Goal: Task Accomplishment & Management: Manage account settings

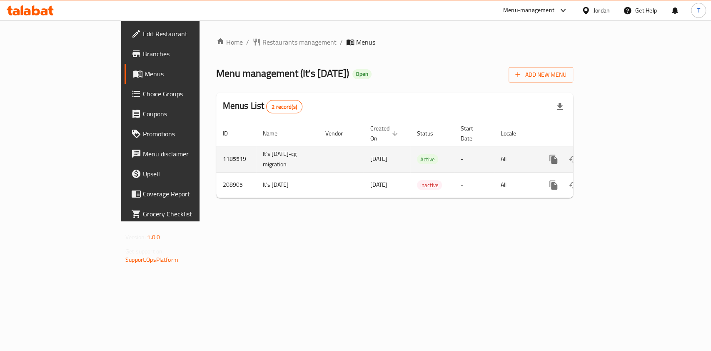
click at [619, 154] on icon "enhanced table" at bounding box center [614, 159] width 10 height 10
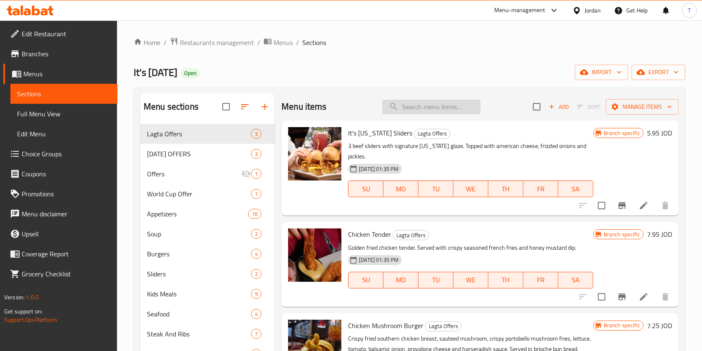
click at [409, 107] on input "search" at bounding box center [431, 107] width 98 height 15
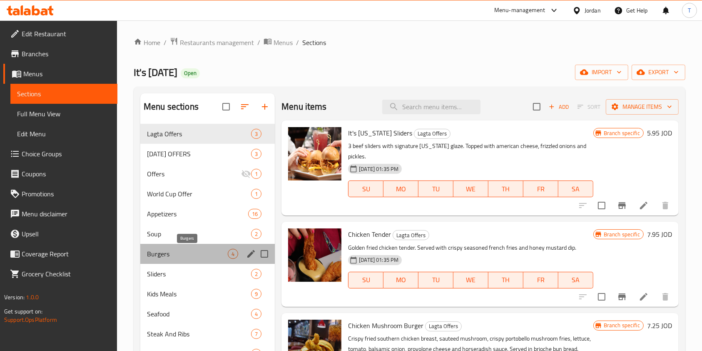
click at [207, 250] on span "Burgers" at bounding box center [187, 254] width 81 height 10
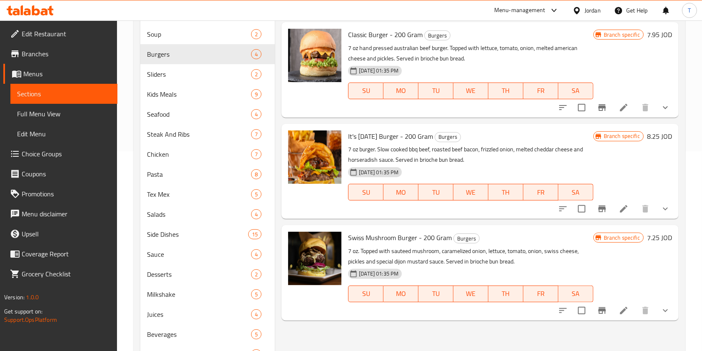
scroll to position [222, 0]
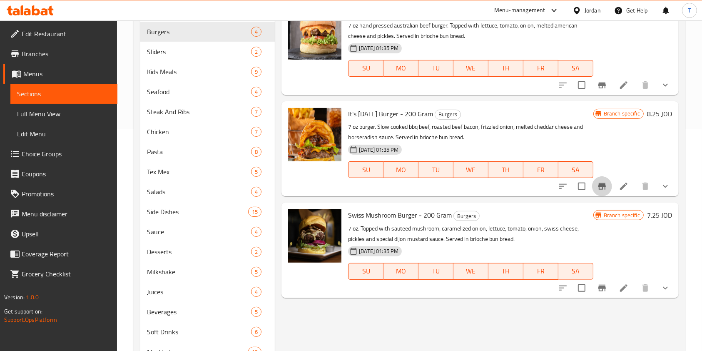
click at [599, 188] on icon "Branch-specific-item" at bounding box center [602, 186] width 7 height 7
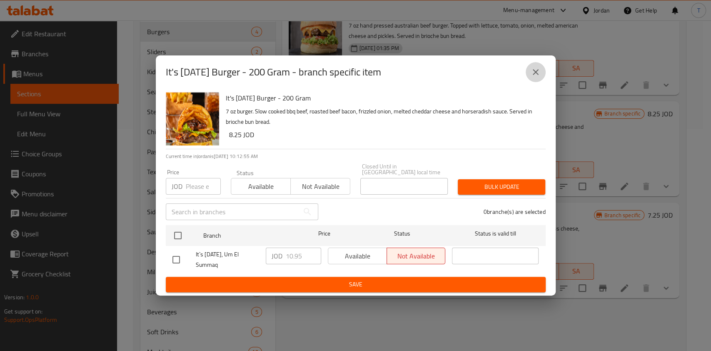
click at [534, 75] on icon "close" at bounding box center [536, 72] width 10 height 10
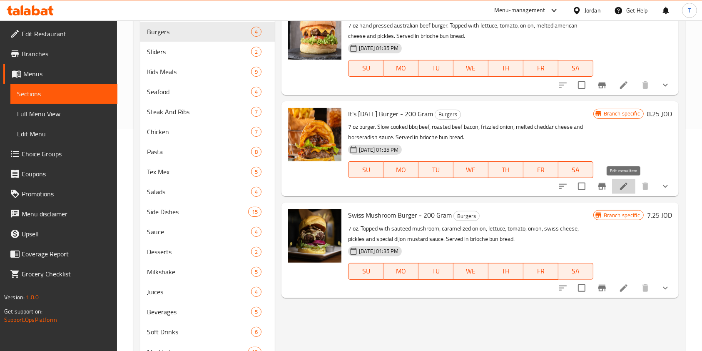
click at [627, 187] on icon at bounding box center [624, 186] width 10 height 10
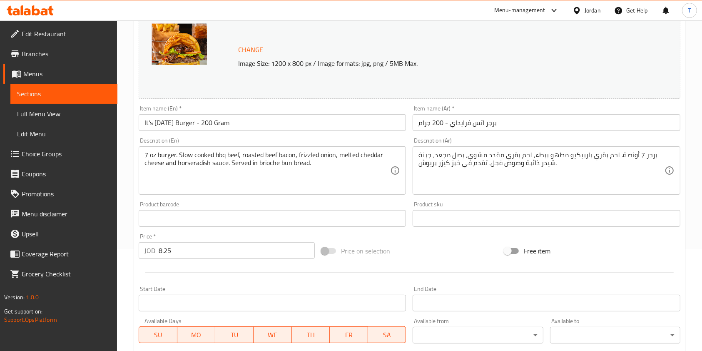
scroll to position [55, 0]
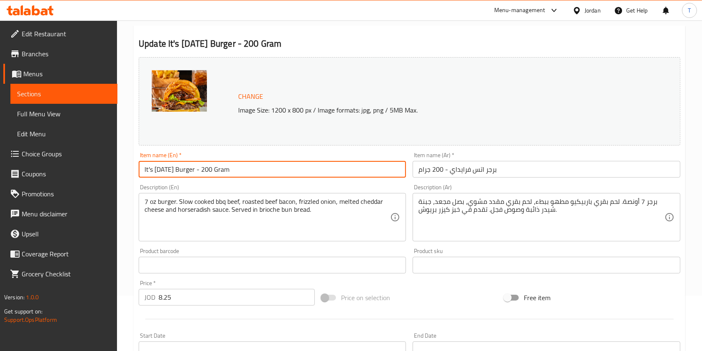
click at [180, 168] on input "It's [DATE] Burger - 200 Gram" at bounding box center [272, 169] width 267 height 17
drag, startPoint x: 192, startPoint y: 168, endPoint x: 132, endPoint y: 168, distance: 60.8
click at [132, 168] on div "Home / Restaurants management / Menus / Sections / item / update Burgers sectio…" at bounding box center [409, 279] width 585 height 628
paste input "cowboy b"
drag, startPoint x: 147, startPoint y: 170, endPoint x: 134, endPoint y: 169, distance: 13.0
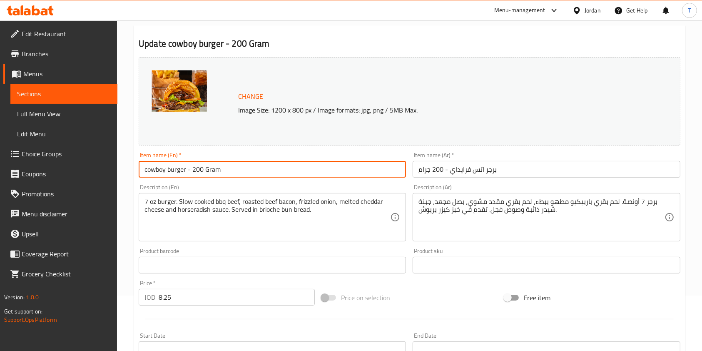
click at [134, 169] on div "Update cowboy burger - 200 Gram Change Image Size: 1200 x 800 px / Image format…" at bounding box center [410, 297] width 552 height 545
type input "Cowboy burger - 200 Gram"
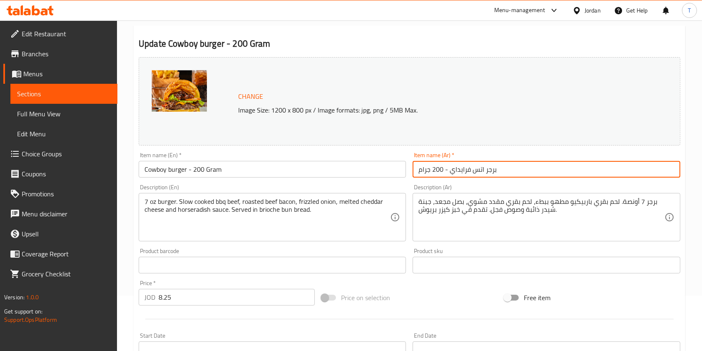
drag, startPoint x: 501, startPoint y: 171, endPoint x: 485, endPoint y: 186, distance: 21.5
click at [450, 170] on input "برجر اتس فرايداي - 200 جرام" at bounding box center [546, 169] width 267 height 17
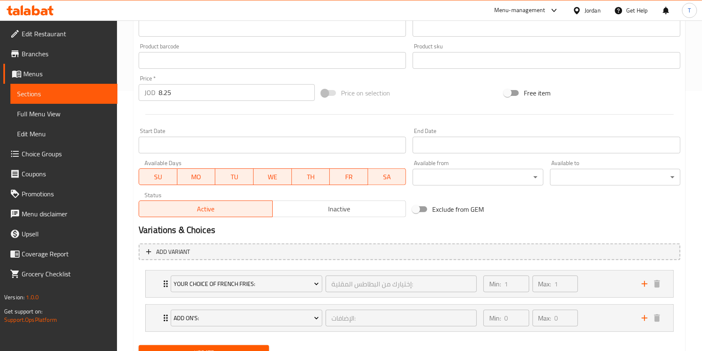
scroll to position [277, 0]
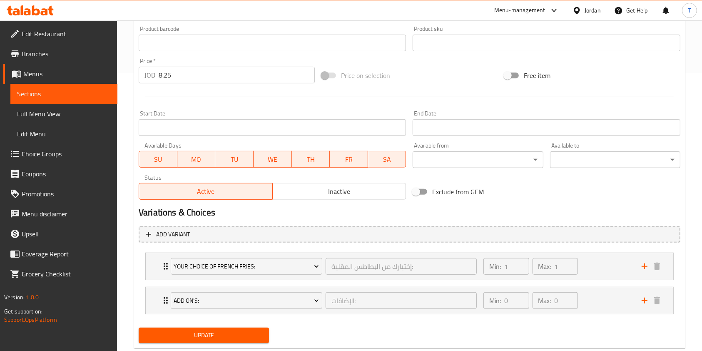
type input "كوبوي بيرجر - 200 جرام"
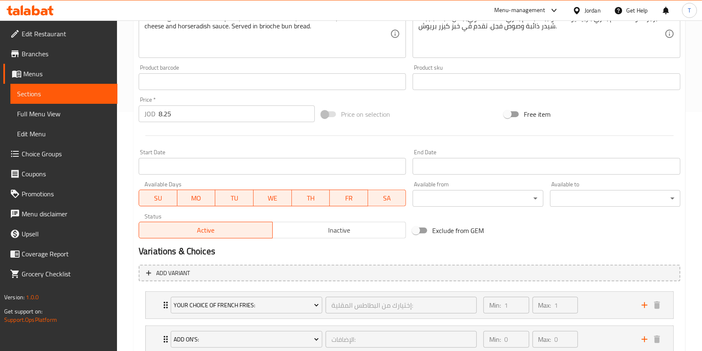
scroll to position [222, 0]
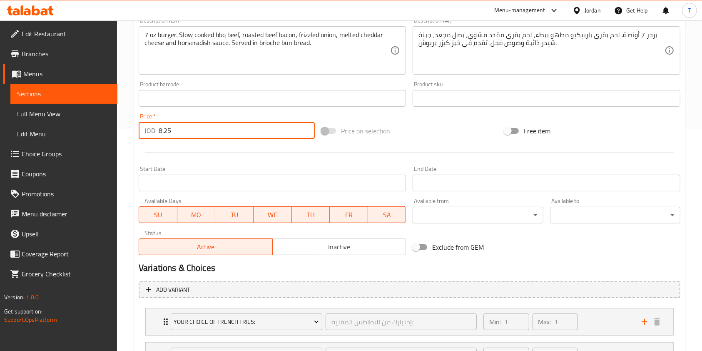
drag, startPoint x: 187, startPoint y: 127, endPoint x: 129, endPoint y: 129, distance: 57.5
click at [129, 129] on div "Home / Restaurants management / Menus / Sections / item / update Burgers sectio…" at bounding box center [409, 112] width 585 height 628
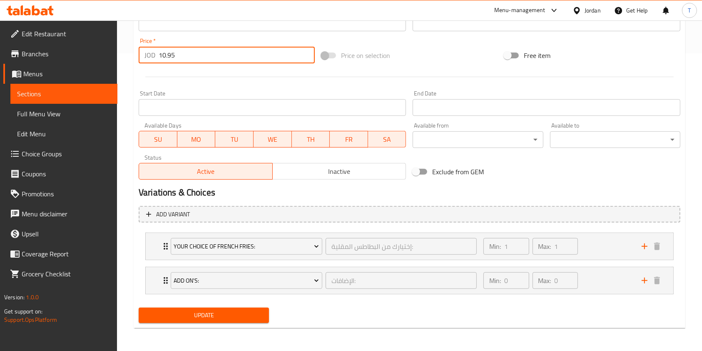
type input "10.95"
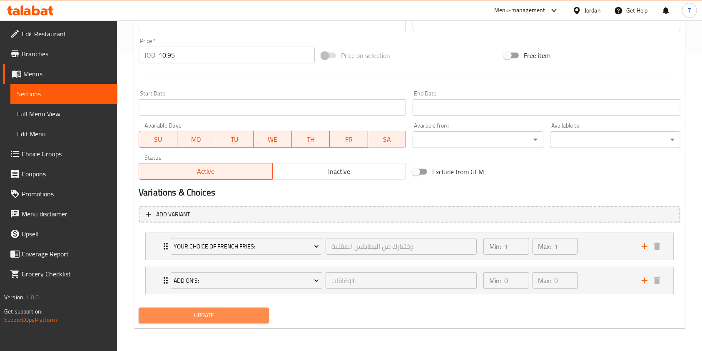
click at [233, 318] on span "Update" at bounding box center [203, 315] width 117 height 10
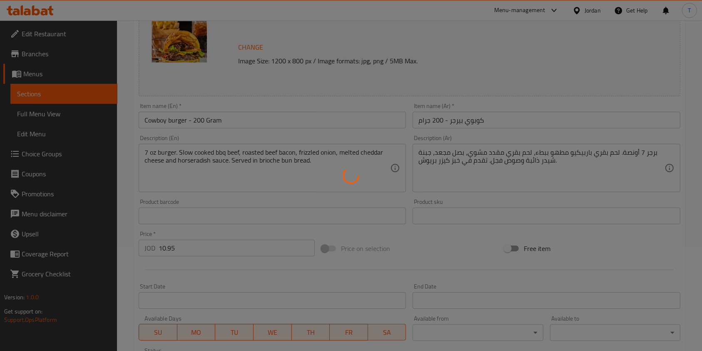
scroll to position [0, 0]
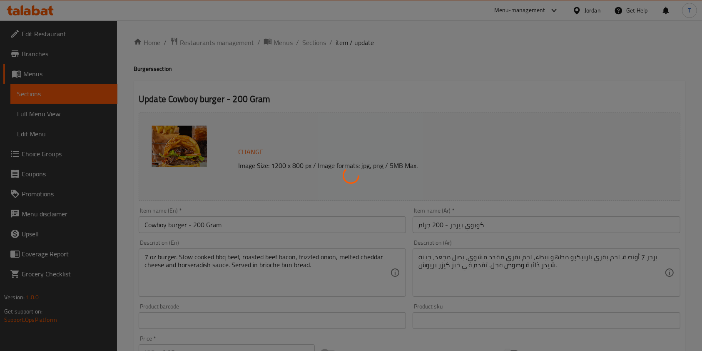
click at [320, 42] on div at bounding box center [351, 175] width 702 height 351
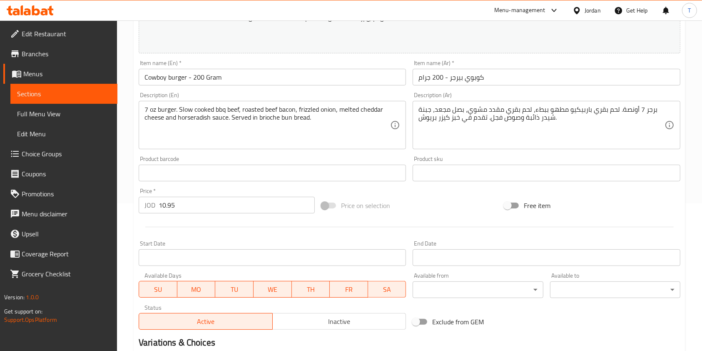
scroll to position [297, 0]
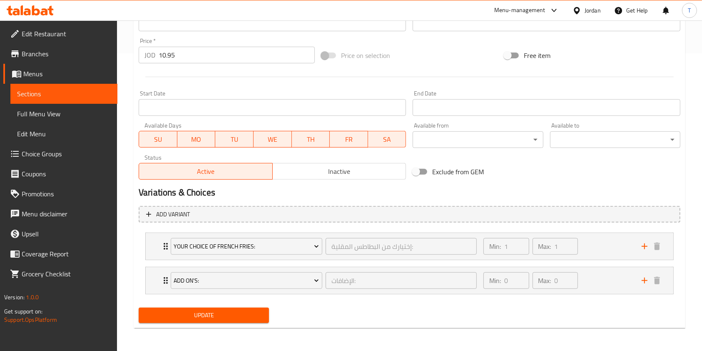
click at [228, 310] on span "Update" at bounding box center [203, 315] width 117 height 10
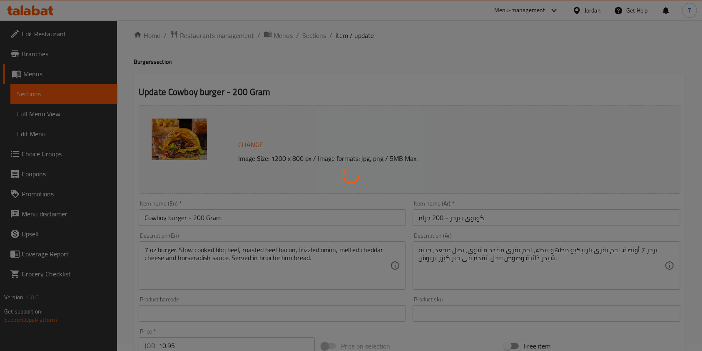
scroll to position [0, 0]
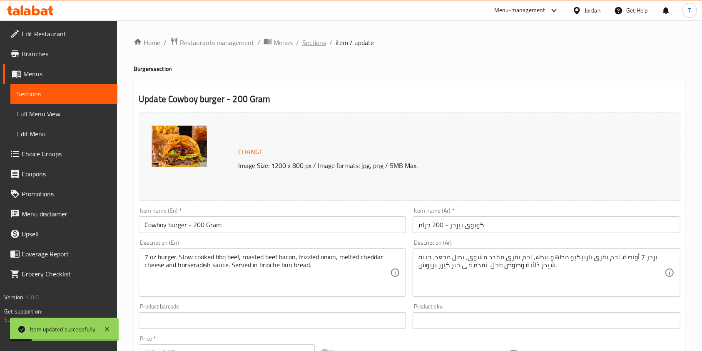
click at [311, 41] on span "Sections" at bounding box center [314, 42] width 24 height 10
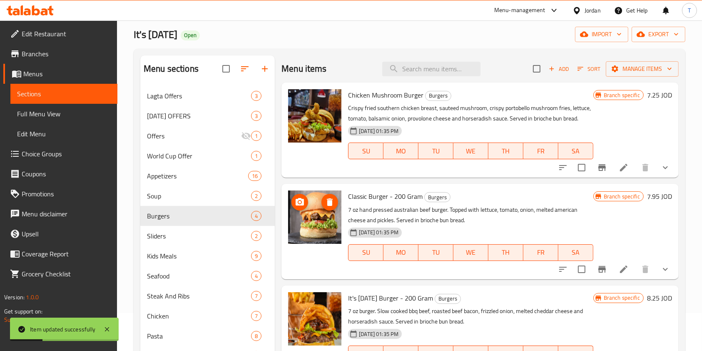
scroll to position [55, 0]
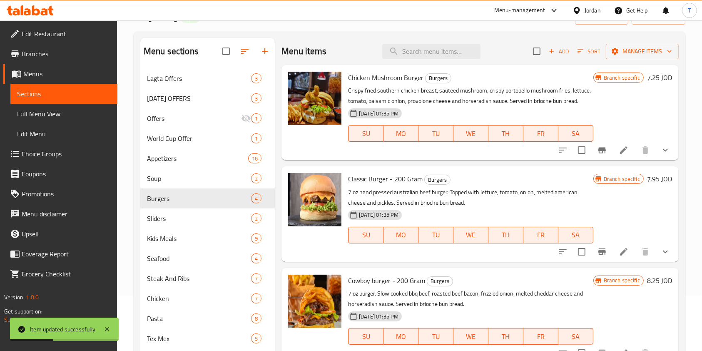
click at [616, 248] on li at bounding box center [623, 251] width 23 height 15
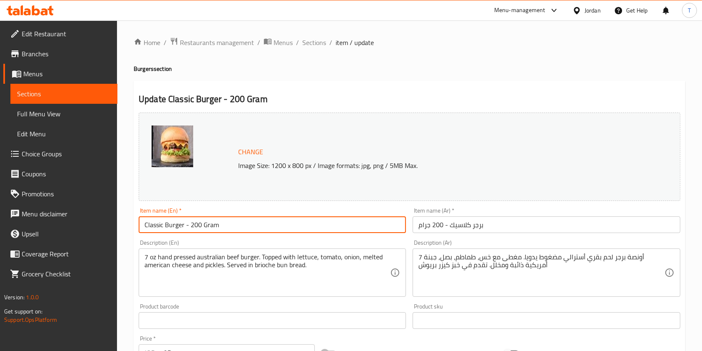
drag, startPoint x: 184, startPoint y: 221, endPoint x: 111, endPoint y: 222, distance: 73.3
click at [111, 222] on div "Edit Restaurant Branches Menus Sections Full Menu View Edit Menu Choice Groups …" at bounding box center [351, 351] width 702 height 662
paste input "signature b"
type input "signature burger - 200 Gram"
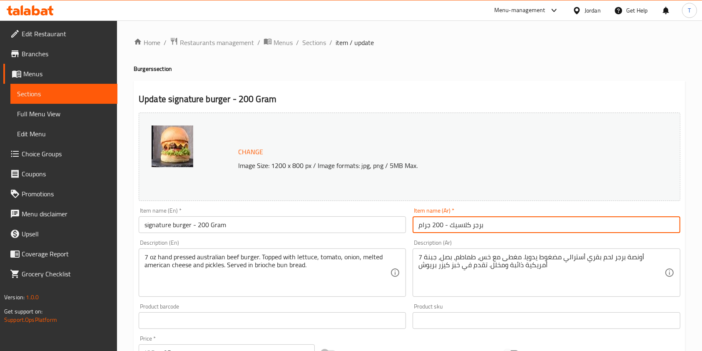
drag, startPoint x: 479, startPoint y: 225, endPoint x: 452, endPoint y: 222, distance: 27.2
click at [450, 223] on input "برجر كلاسيك - 200 جرام" at bounding box center [546, 224] width 267 height 17
type input "سجنتشر بيرحر - 200 جرام"
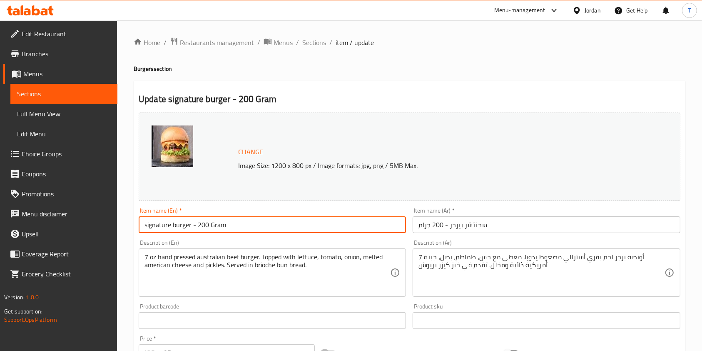
drag, startPoint x: 147, startPoint y: 222, endPoint x: 138, endPoint y: 226, distance: 9.9
click at [139, 226] on input "signature burger - 200 Gram" at bounding box center [272, 224] width 267 height 17
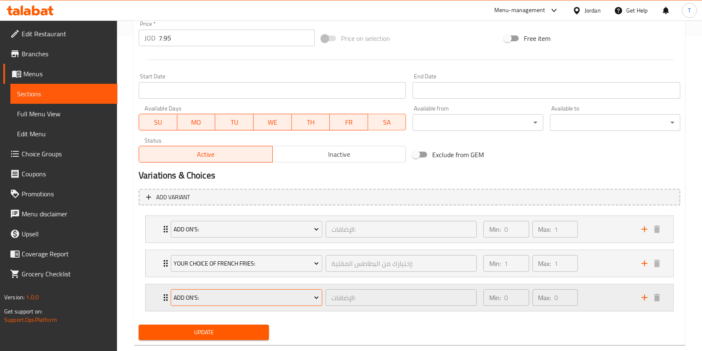
scroll to position [332, 0]
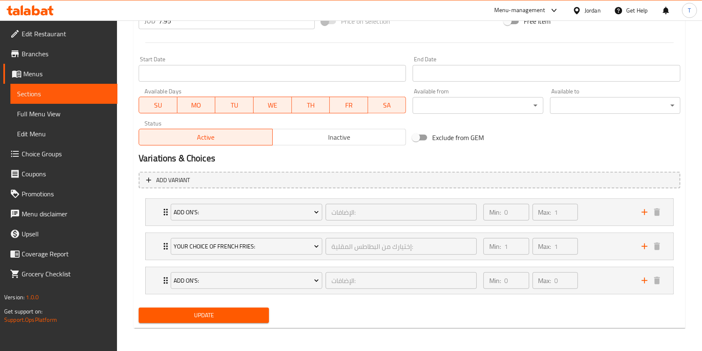
type input "Signature burger - 200 Gram"
click at [251, 324] on div "Update" at bounding box center [203, 315] width 137 height 22
click at [252, 317] on span "Update" at bounding box center [203, 315] width 117 height 10
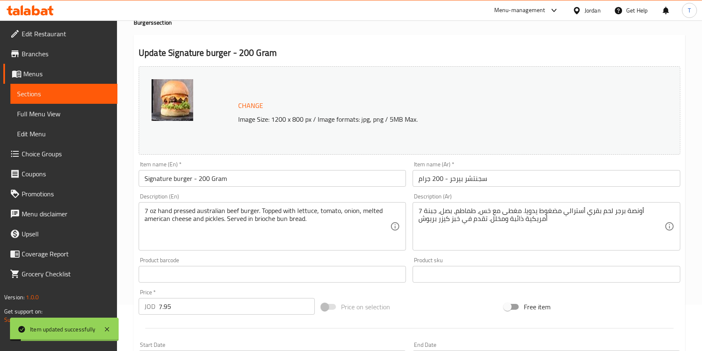
scroll to position [0, 0]
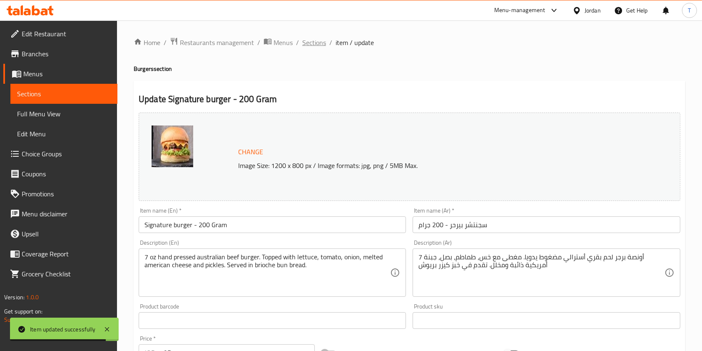
click at [318, 46] on span "Sections" at bounding box center [314, 42] width 24 height 10
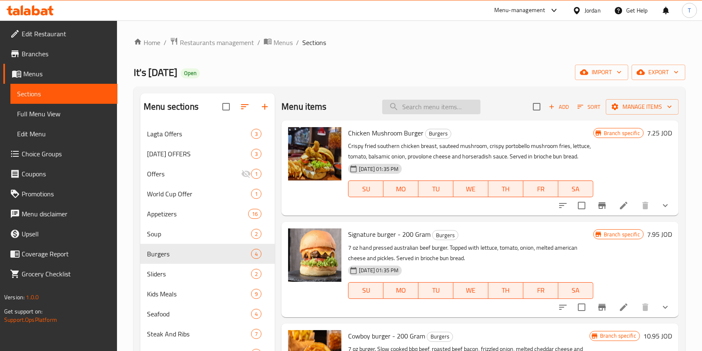
click at [407, 105] on input "search" at bounding box center [431, 107] width 98 height 15
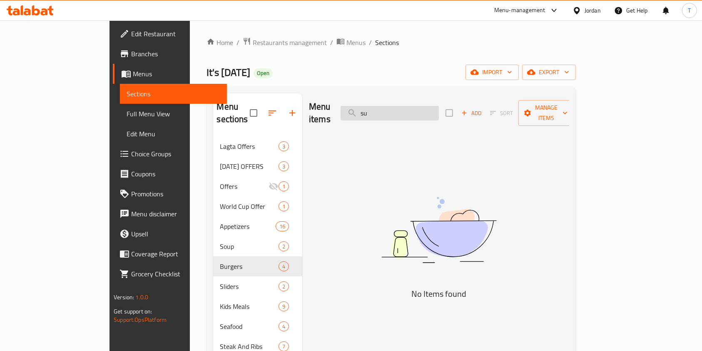
type input "s"
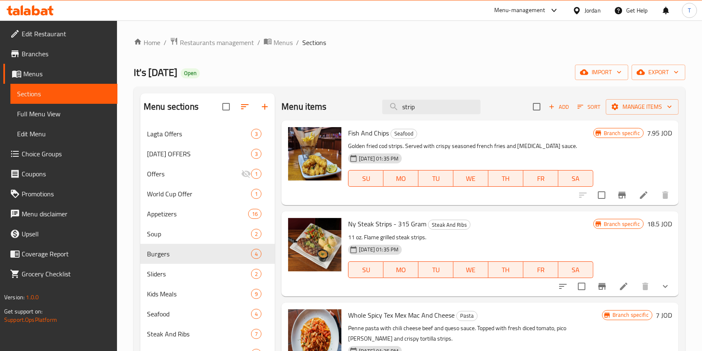
type input "strip"
drag, startPoint x: 418, startPoint y: 108, endPoint x: 362, endPoint y: 105, distance: 55.5
click at [366, 104] on div "Menu items strip Add Sort Manage items" at bounding box center [480, 106] width 397 height 27
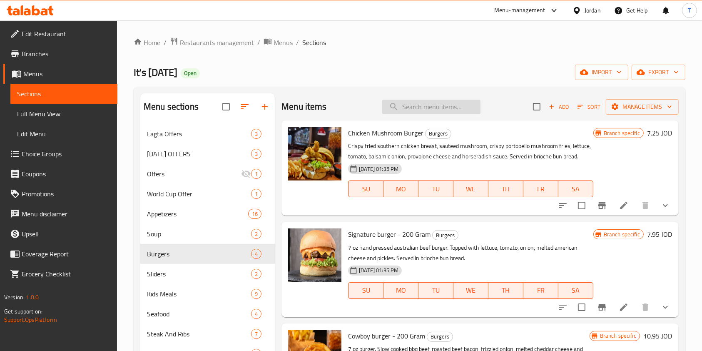
click at [417, 106] on input "search" at bounding box center [431, 107] width 98 height 15
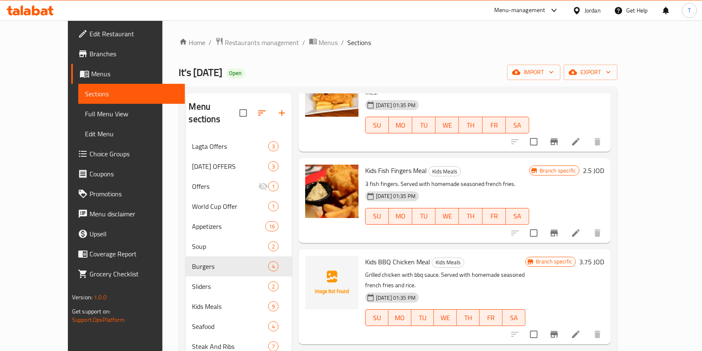
scroll to position [277, 0]
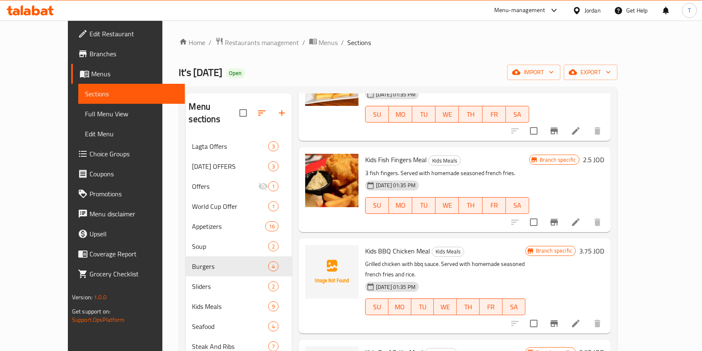
type input "kids"
click at [581, 318] on icon at bounding box center [576, 323] width 10 height 10
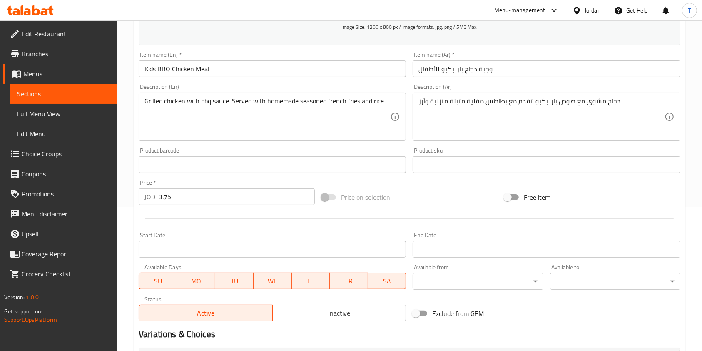
scroll to position [167, 0]
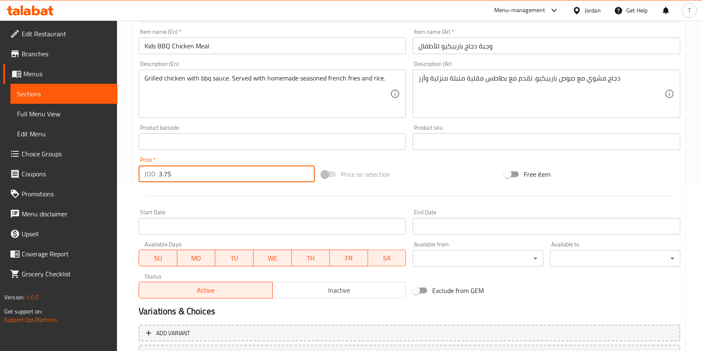
click at [145, 169] on div "JOD 3.75 Price *" at bounding box center [227, 173] width 176 height 17
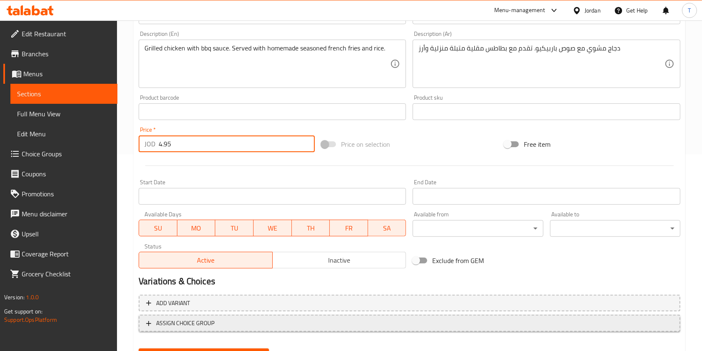
scroll to position [238, 0]
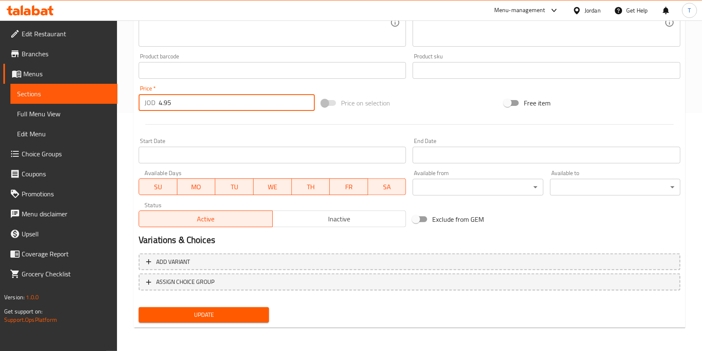
type input "4.95"
click at [223, 307] on div "Update" at bounding box center [203, 315] width 137 height 22
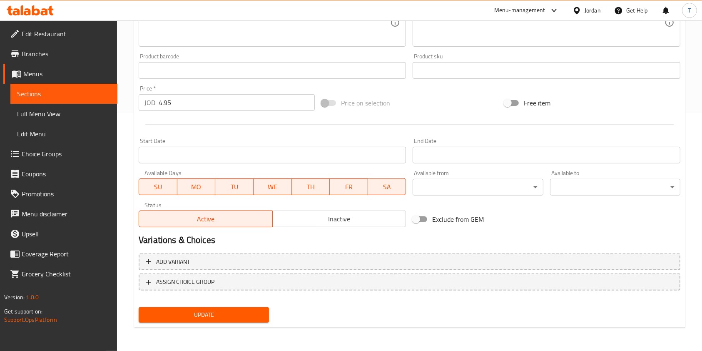
click at [227, 310] on span "Update" at bounding box center [203, 315] width 117 height 10
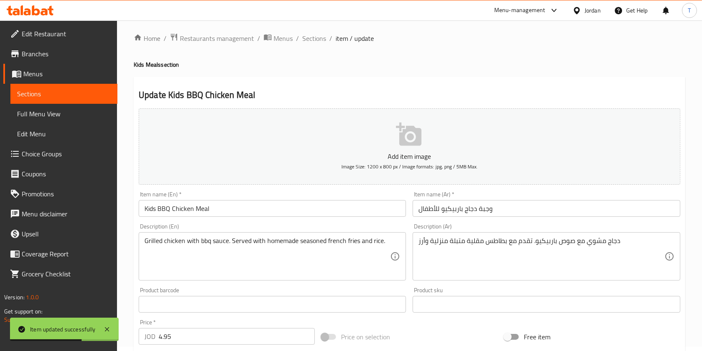
scroll to position [0, 0]
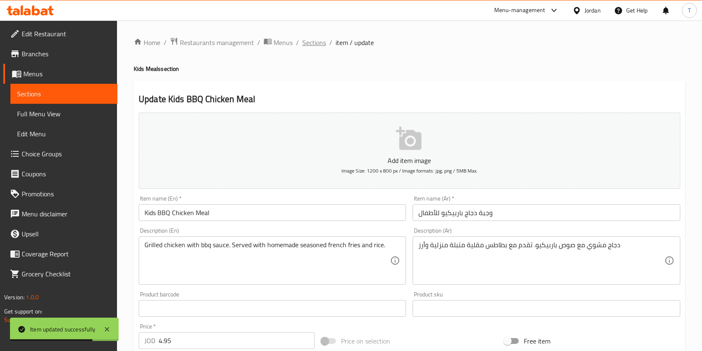
click at [313, 45] on span "Sections" at bounding box center [314, 42] width 24 height 10
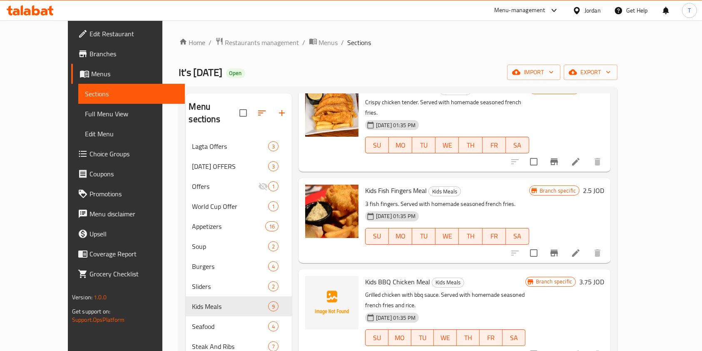
scroll to position [277, 0]
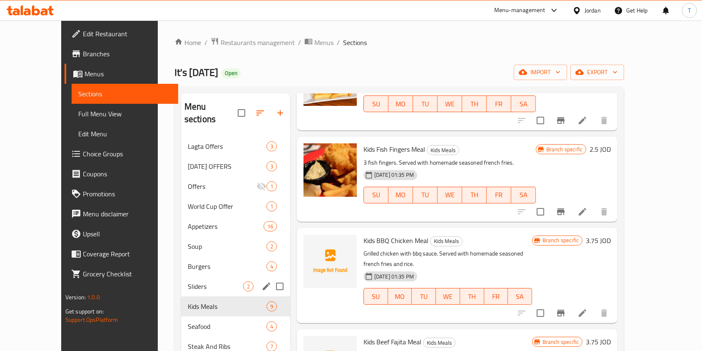
click at [188, 281] on span "Sliders" at bounding box center [215, 286] width 55 height 10
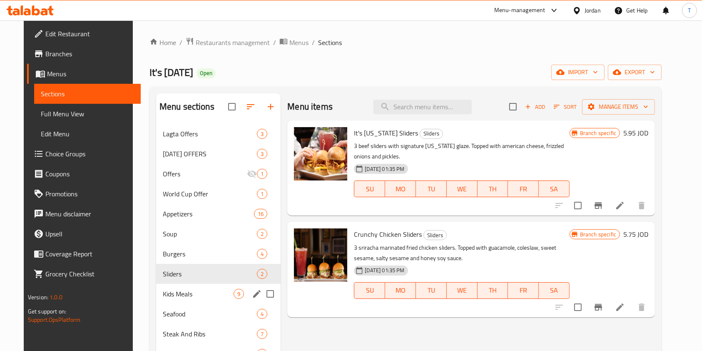
click at [185, 299] on div "Kids Meals 9" at bounding box center [218, 294] width 125 height 20
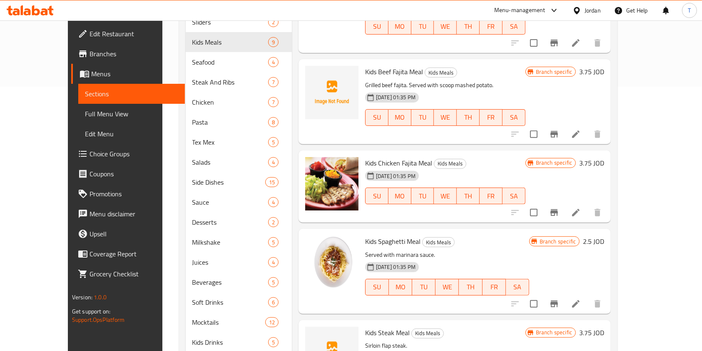
scroll to position [277, 0]
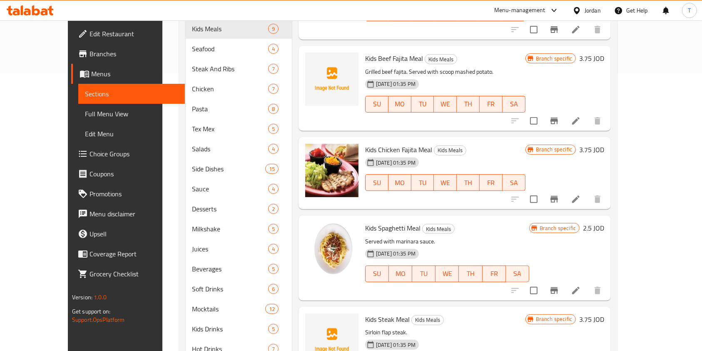
click at [588, 283] on li at bounding box center [576, 290] width 23 height 15
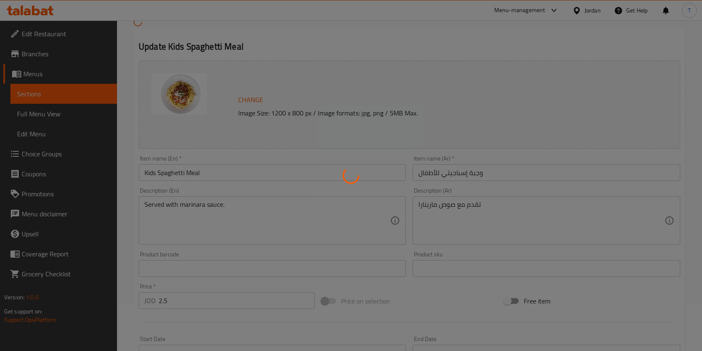
scroll to position [111, 0]
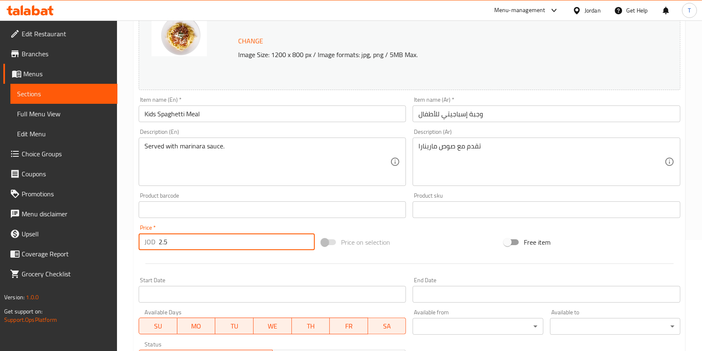
drag, startPoint x: 171, startPoint y: 243, endPoint x: 147, endPoint y: 241, distance: 23.9
click at [151, 243] on div "JOD 2.5 Price *" at bounding box center [227, 241] width 176 height 17
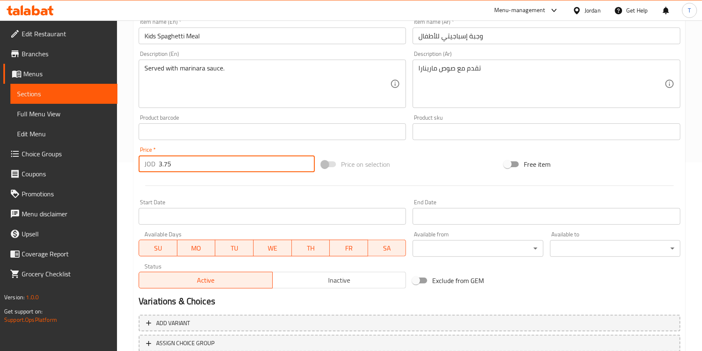
scroll to position [250, 0]
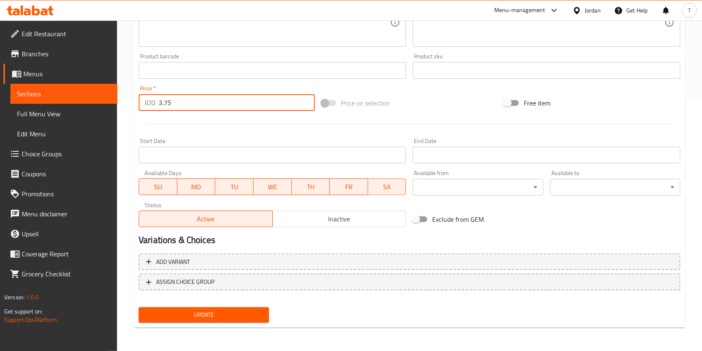
type input "3.75"
click at [222, 320] on span "Update" at bounding box center [203, 315] width 117 height 10
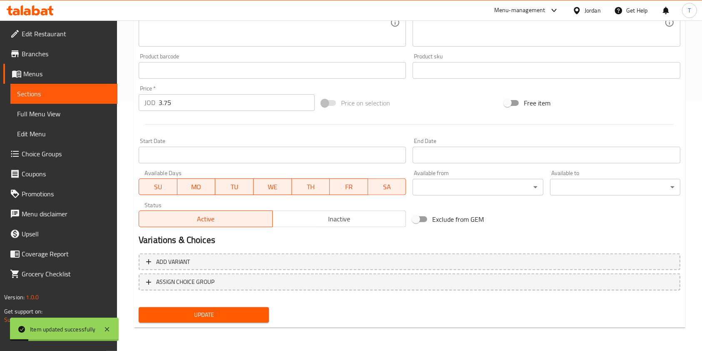
scroll to position [0, 0]
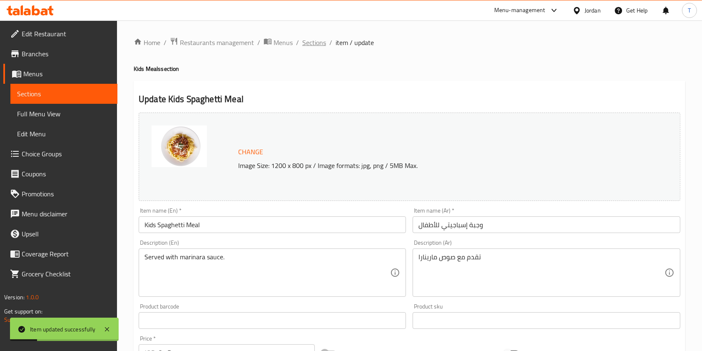
click at [310, 38] on span "Sections" at bounding box center [314, 42] width 24 height 10
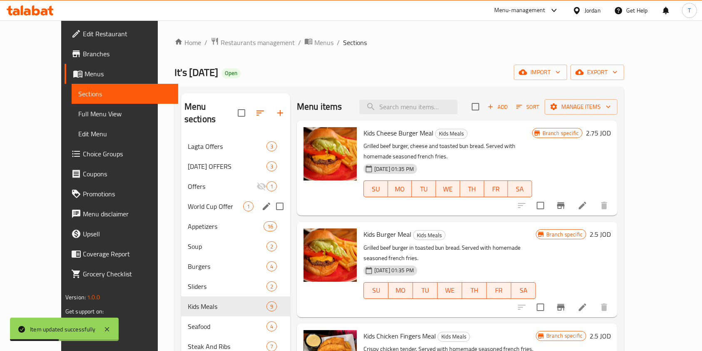
click at [192, 201] on span "World Cup Offer" at bounding box center [215, 206] width 55 height 10
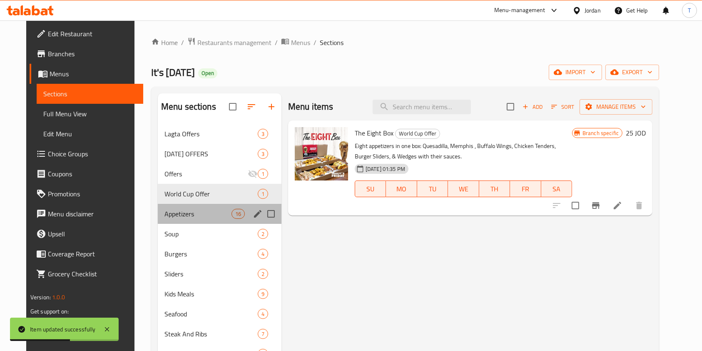
click at [182, 207] on div "Appetizers 16" at bounding box center [220, 214] width 124 height 20
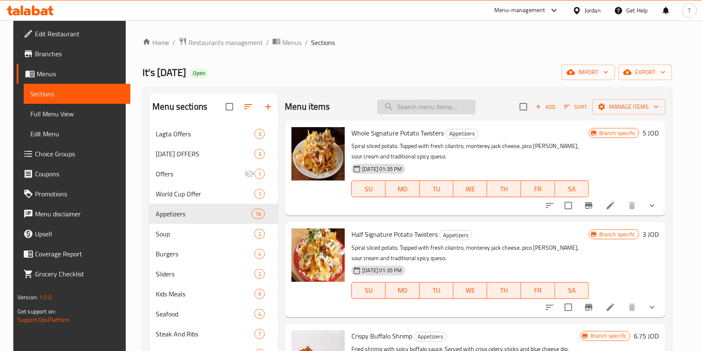
click at [438, 105] on input "search" at bounding box center [426, 107] width 98 height 15
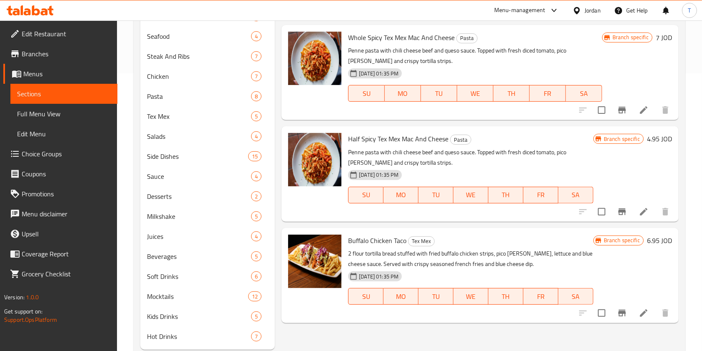
scroll to position [300, 0]
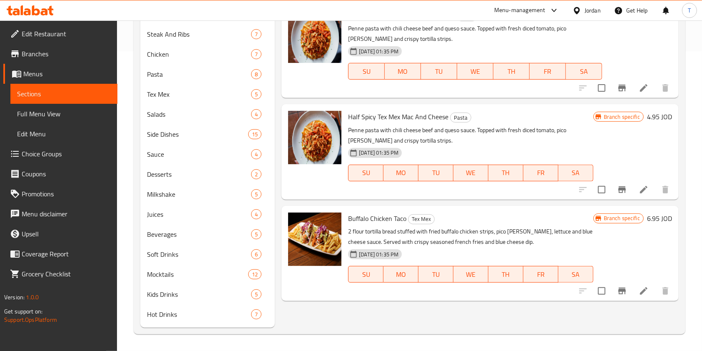
type input "strip"
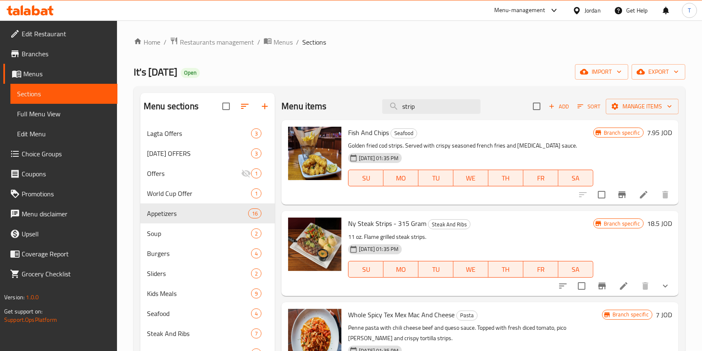
scroll to position [0, 0]
click at [235, 47] on span "Restaurants management" at bounding box center [217, 42] width 74 height 10
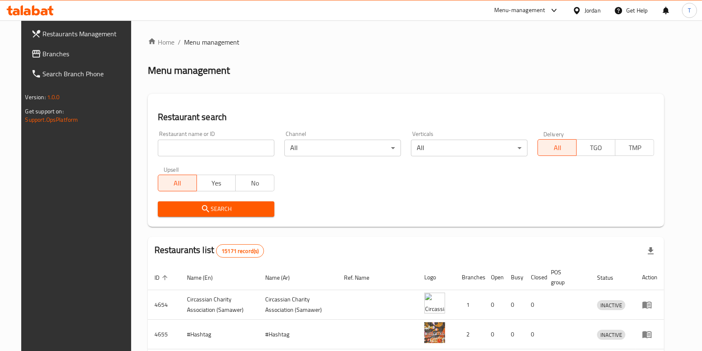
click at [222, 149] on input "search" at bounding box center [216, 148] width 117 height 17
type input "sugar daddy"
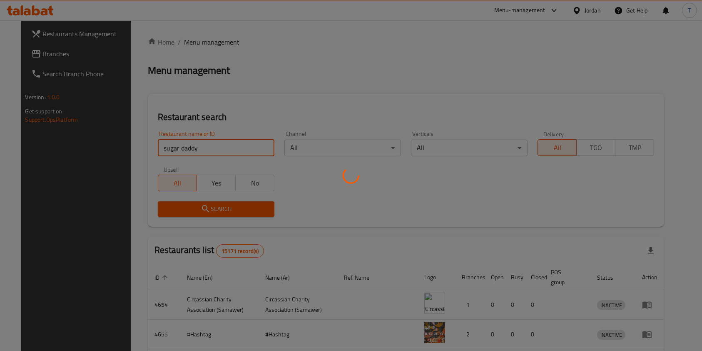
click button "Search" at bounding box center [216, 208] width 117 height 15
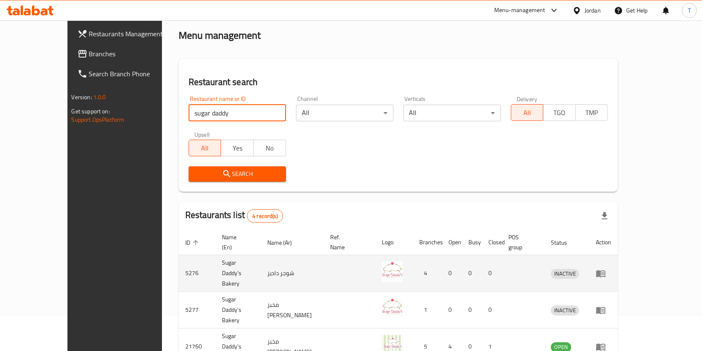
scroll to position [92, 0]
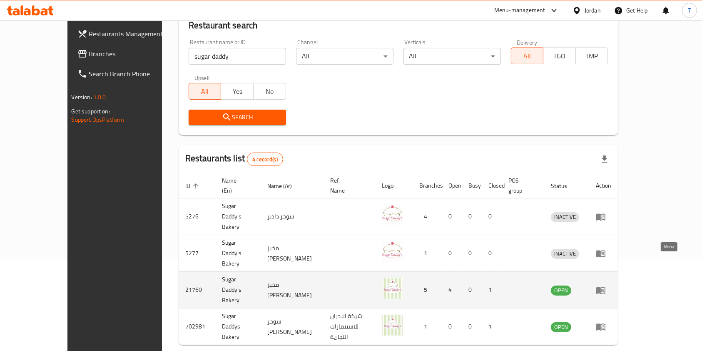
click at [606, 285] on icon "enhanced table" at bounding box center [601, 290] width 10 height 10
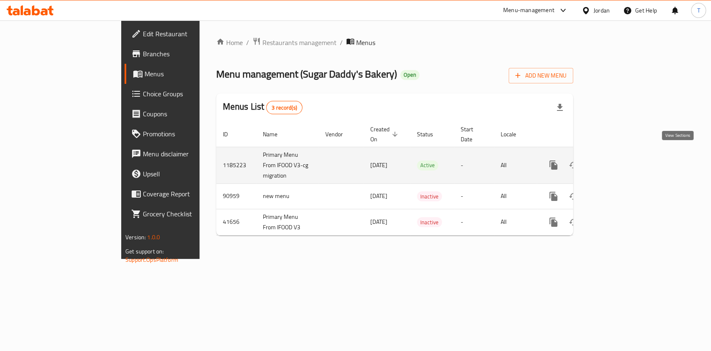
click at [624, 160] on link "enhanced table" at bounding box center [614, 165] width 20 height 20
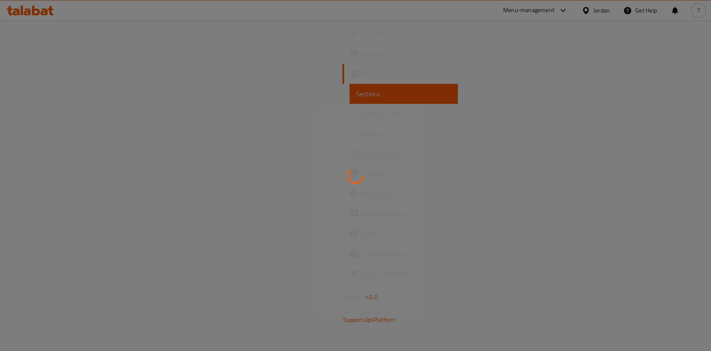
click at [47, 61] on div at bounding box center [355, 175] width 711 height 351
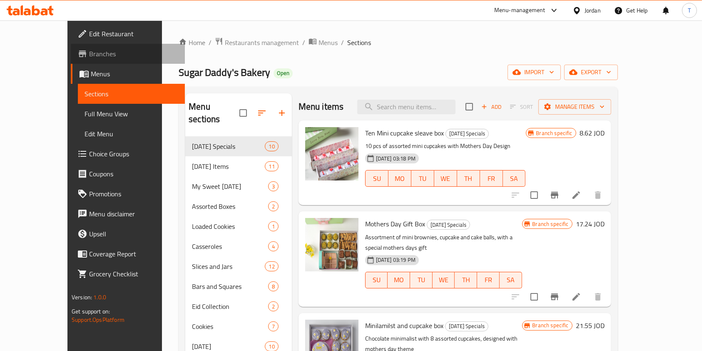
click at [89, 54] on span "Branches" at bounding box center [133, 54] width 89 height 10
click at [89, 55] on span "Branches" at bounding box center [133, 54] width 89 height 10
